Goal: Task Accomplishment & Management: Complete application form

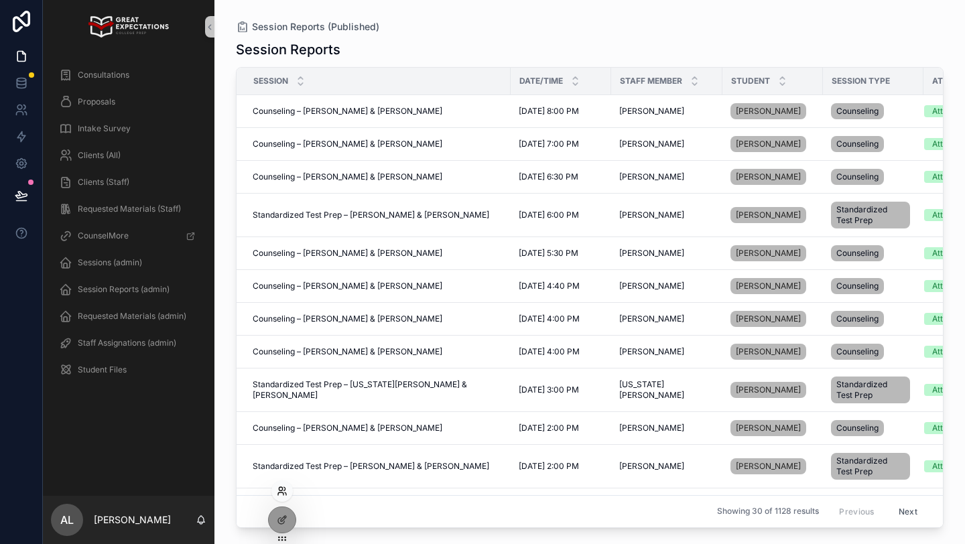
click at [278, 492] on icon at bounding box center [282, 491] width 11 height 11
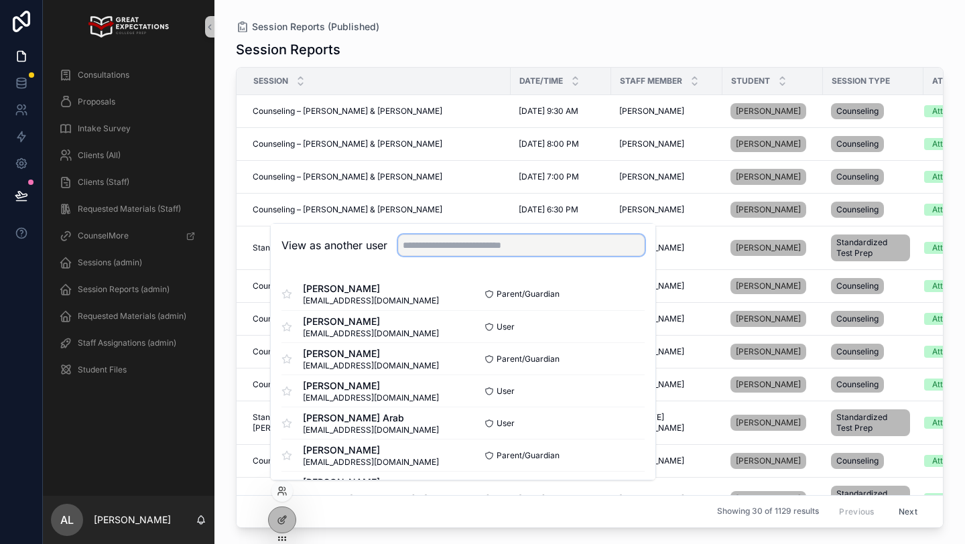
click at [413, 239] on input "text" at bounding box center [521, 245] width 247 height 21
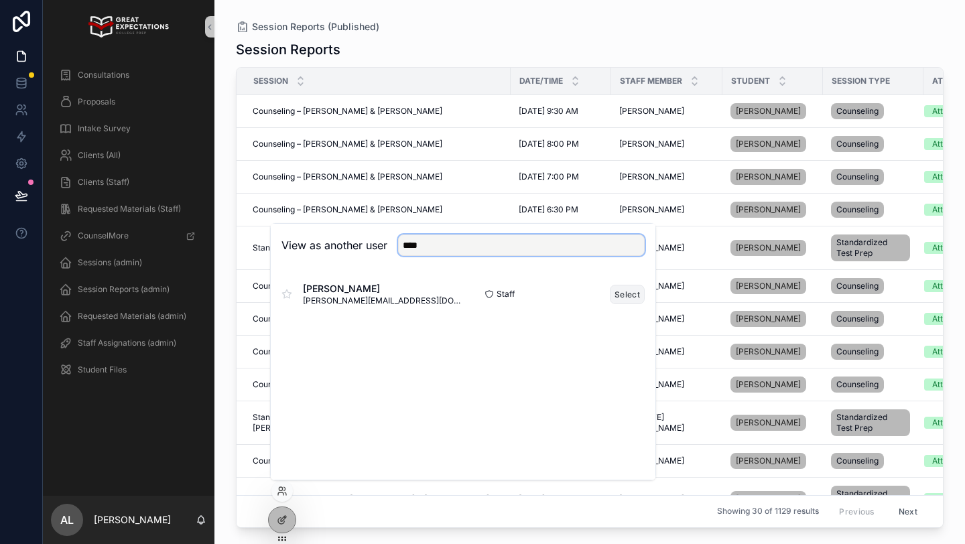
type input "****"
click at [626, 289] on button "Select" at bounding box center [627, 294] width 35 height 19
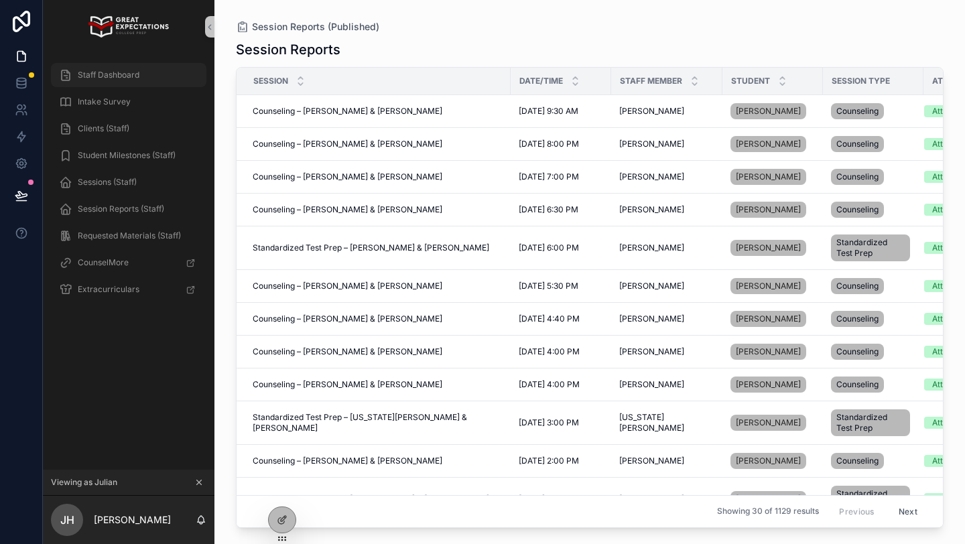
click at [113, 70] on span "Staff Dashboard" at bounding box center [109, 75] width 62 height 11
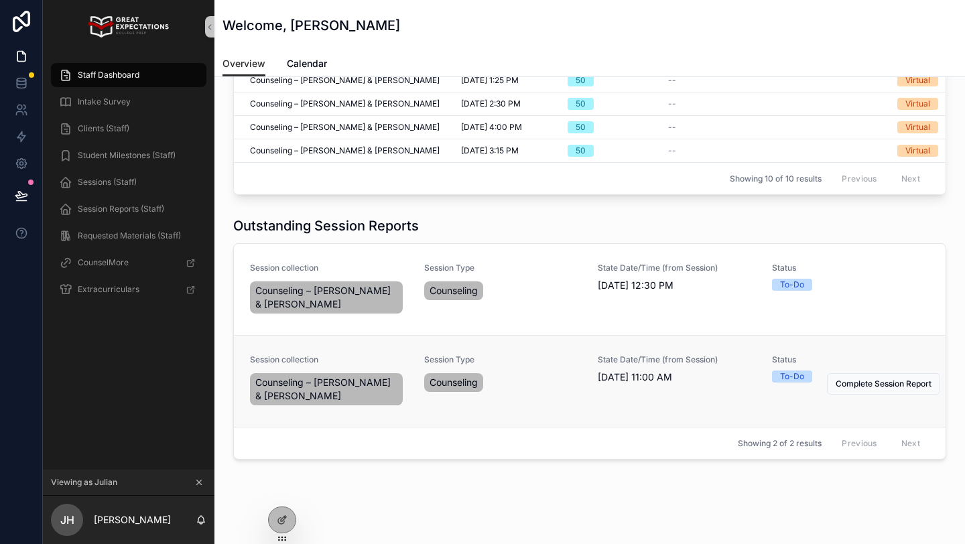
scroll to position [281, 0]
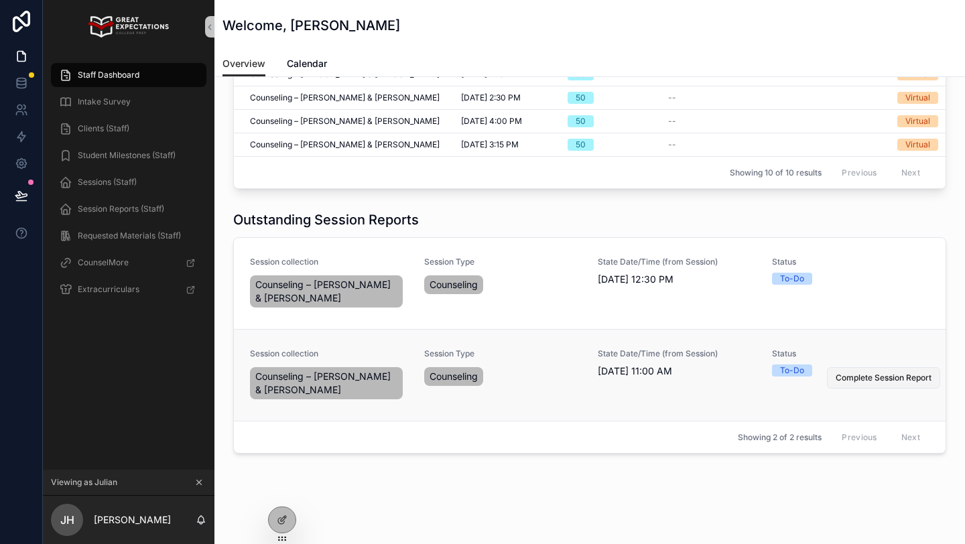
click at [869, 373] on span "Complete Session Report" at bounding box center [884, 378] width 96 height 11
click at [541, 386] on div "Session Type Counseling" at bounding box center [503, 375] width 158 height 54
click at [856, 281] on span "Complete Session Report" at bounding box center [884, 286] width 96 height 11
click at [0, 0] on button "Complete Session Report" at bounding box center [0, 0] width 0 height 0
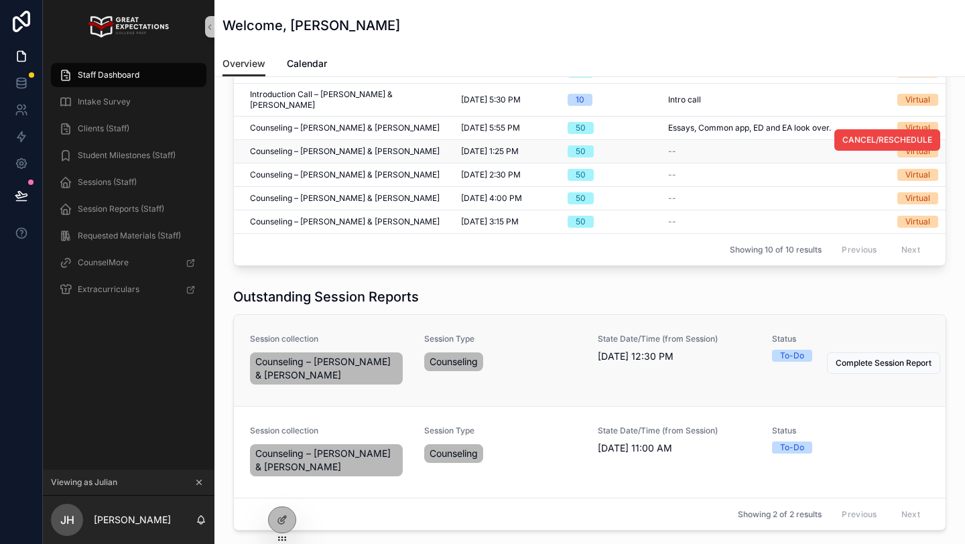
scroll to position [293, 0]
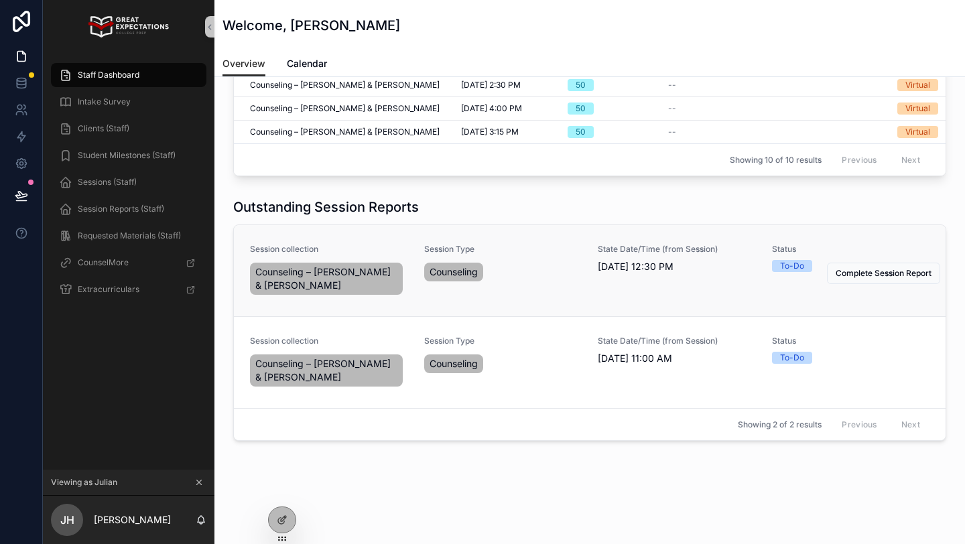
click at [0, 0] on button "Complete Session Report" at bounding box center [0, 0] width 0 height 0
